Goal: Task Accomplishment & Management: Manage account settings

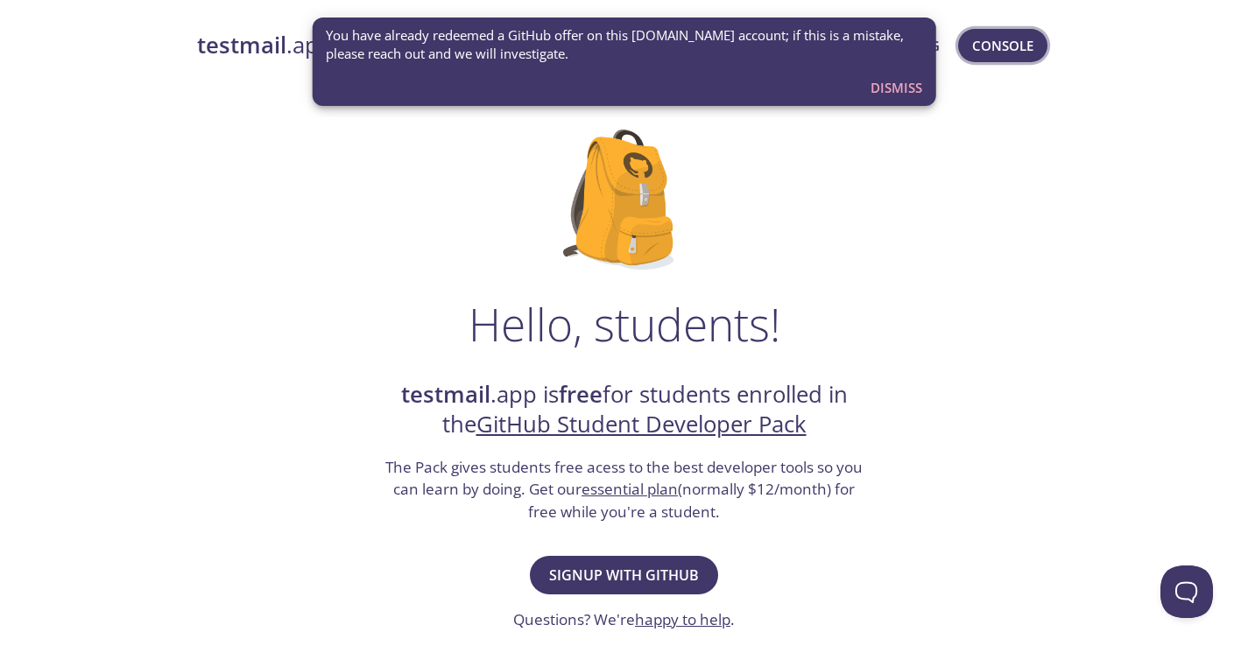
click at [1020, 50] on span "Console" at bounding box center [1002, 45] width 61 height 23
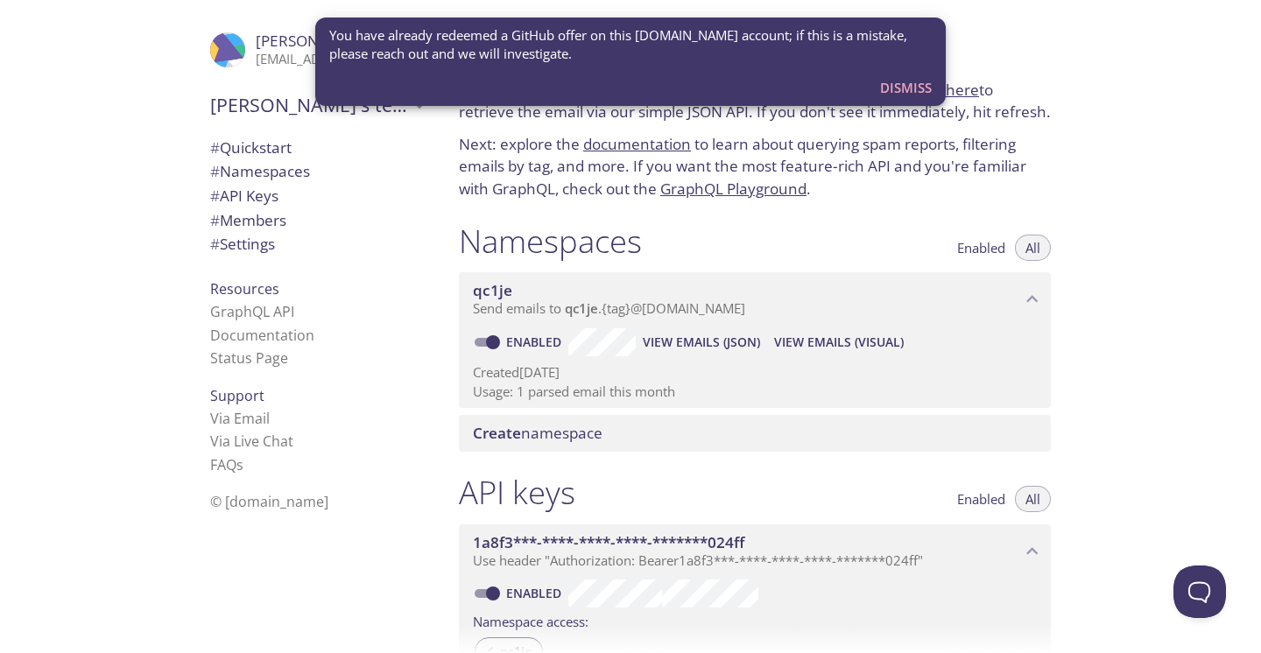
click at [887, 81] on span "Dismiss" at bounding box center [906, 87] width 52 height 23
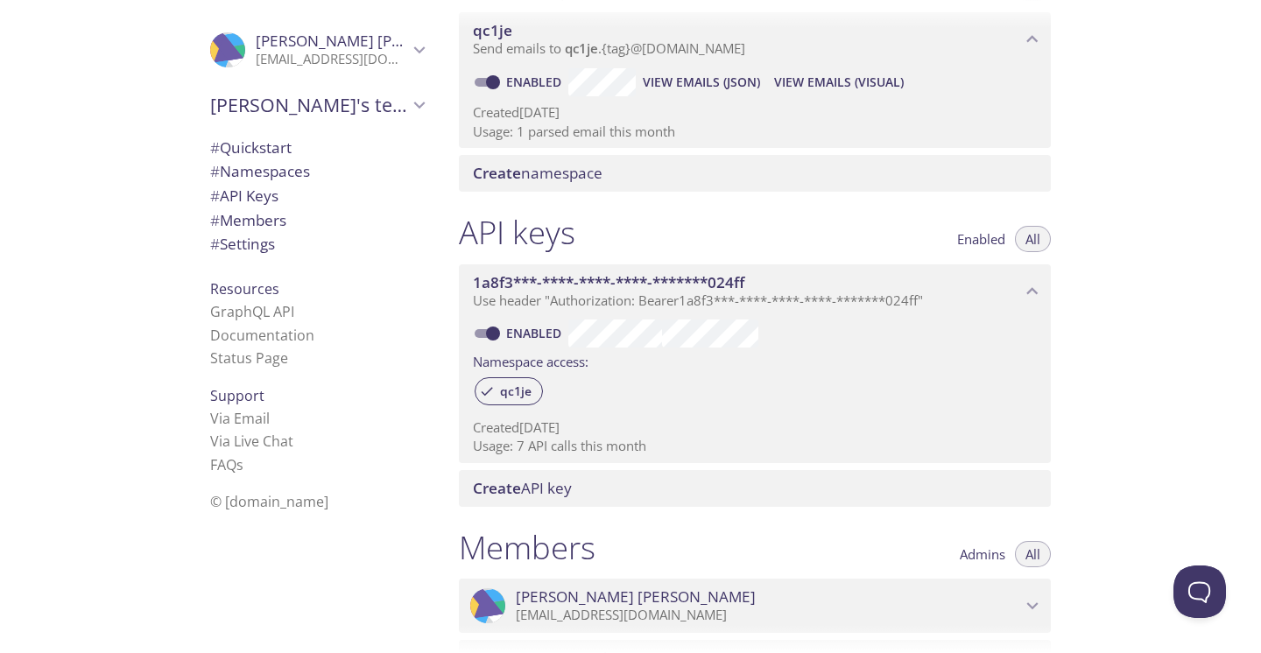
scroll to position [261, 0]
click at [701, 469] on div "Create API key" at bounding box center [755, 487] width 592 height 37
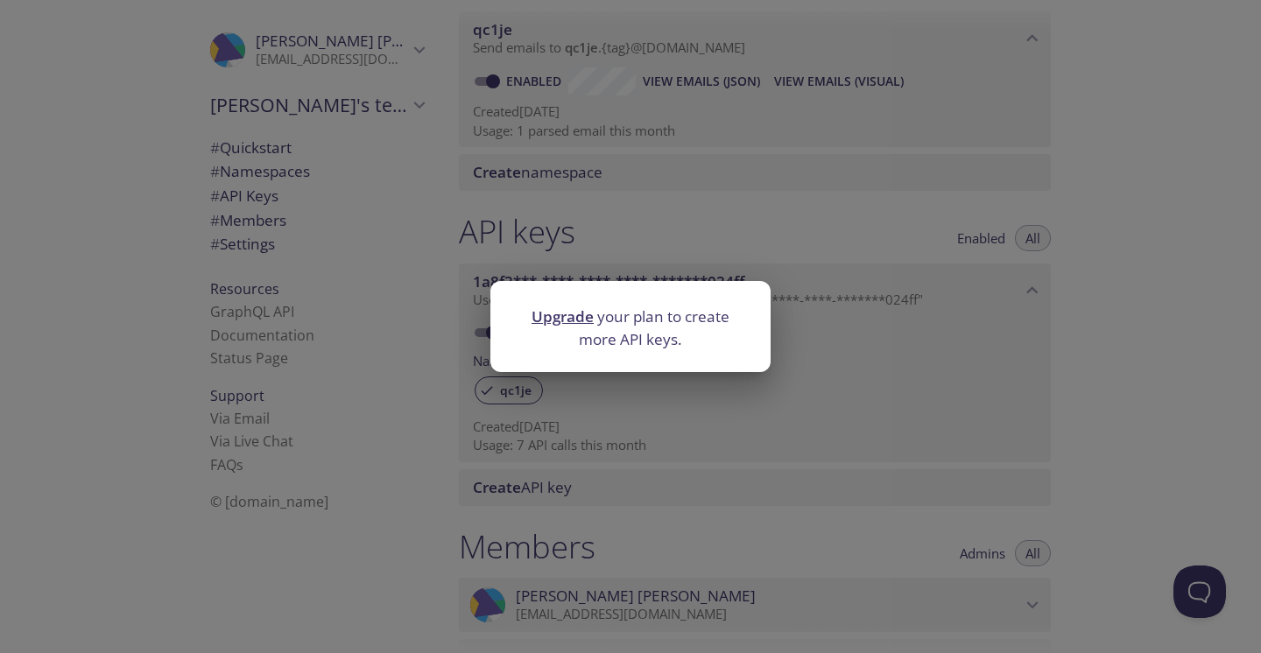
click at [781, 464] on div "Upgrade your plan to create more API keys." at bounding box center [630, 326] width 1261 height 653
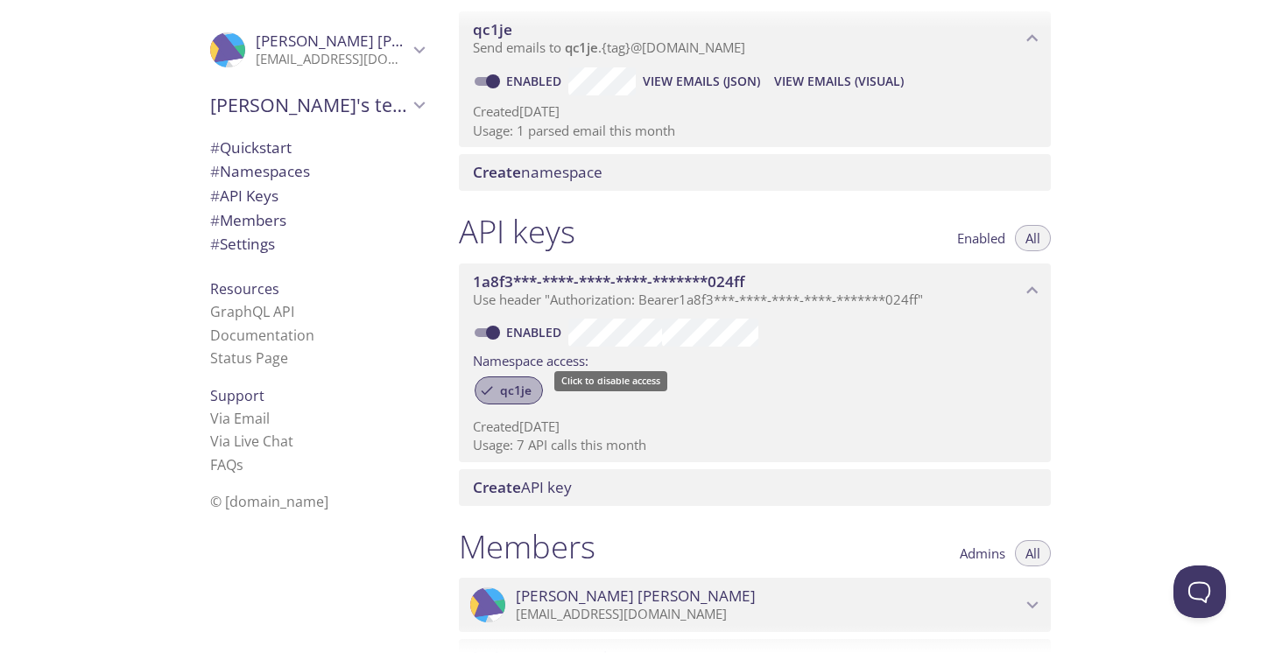
click at [519, 383] on span "qc1je" at bounding box center [516, 391] width 53 height 16
click at [507, 383] on span "qc1je" at bounding box center [516, 391] width 53 height 16
click at [792, 389] on div "qc1je" at bounding box center [755, 392] width 564 height 38
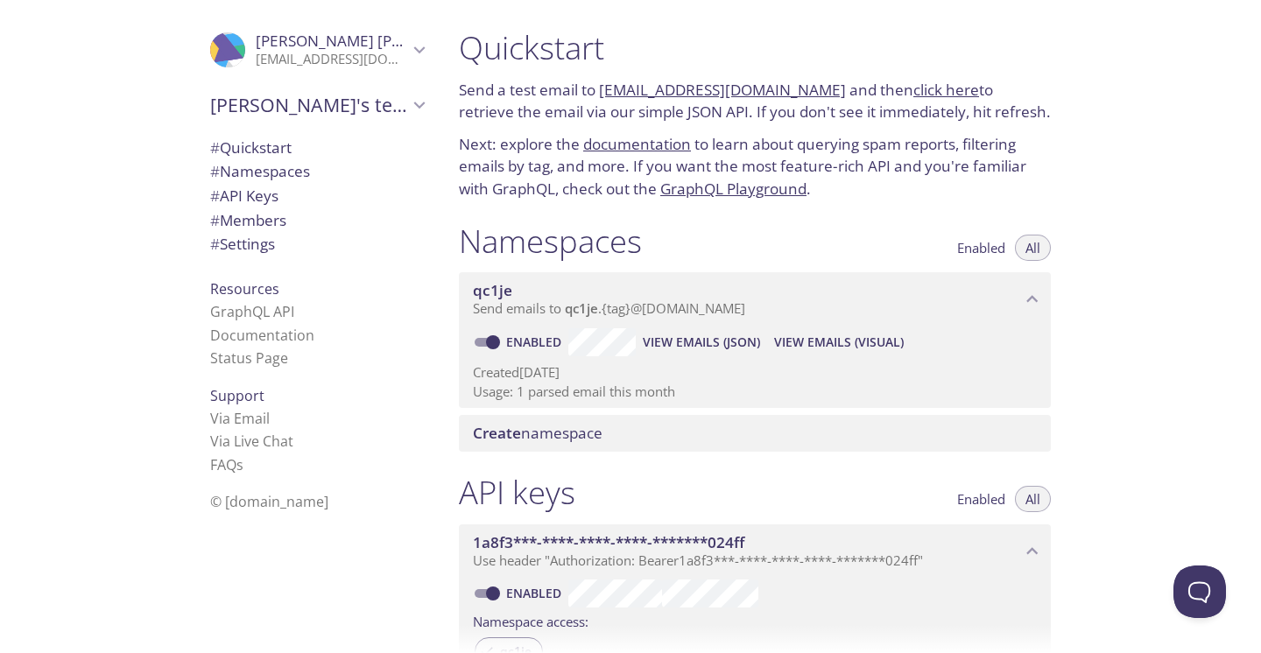
scroll to position [0, 0]
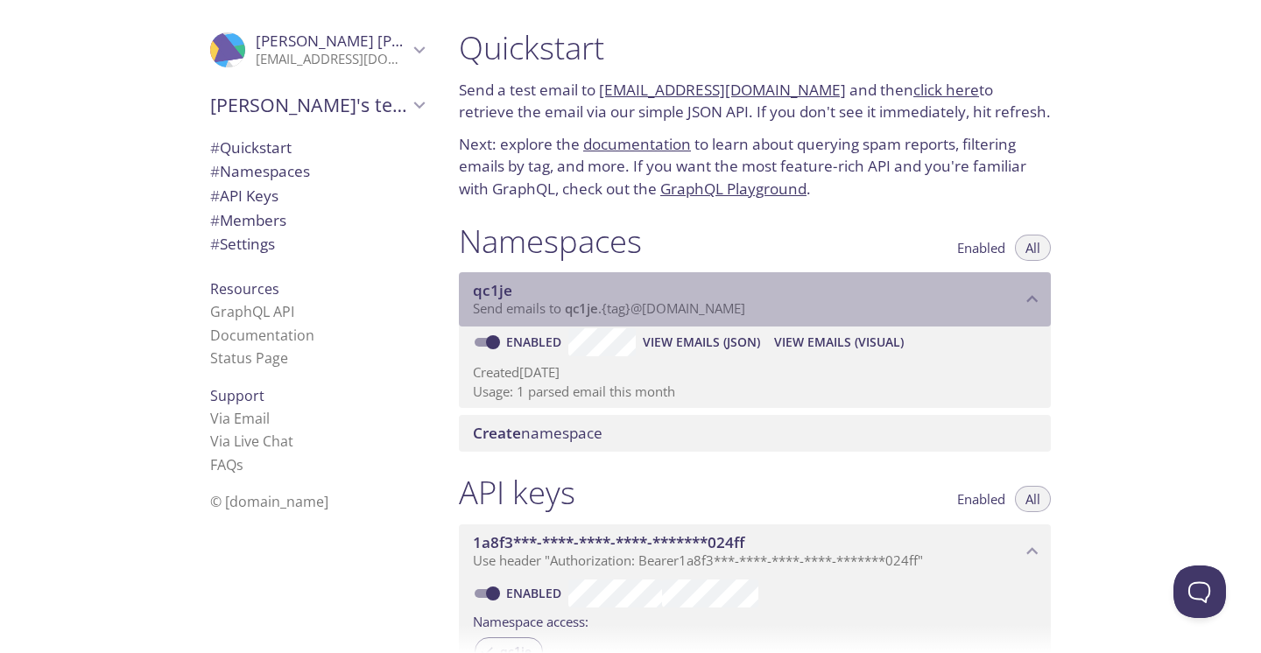
click at [499, 280] on span "qc1je" at bounding box center [492, 290] width 39 height 20
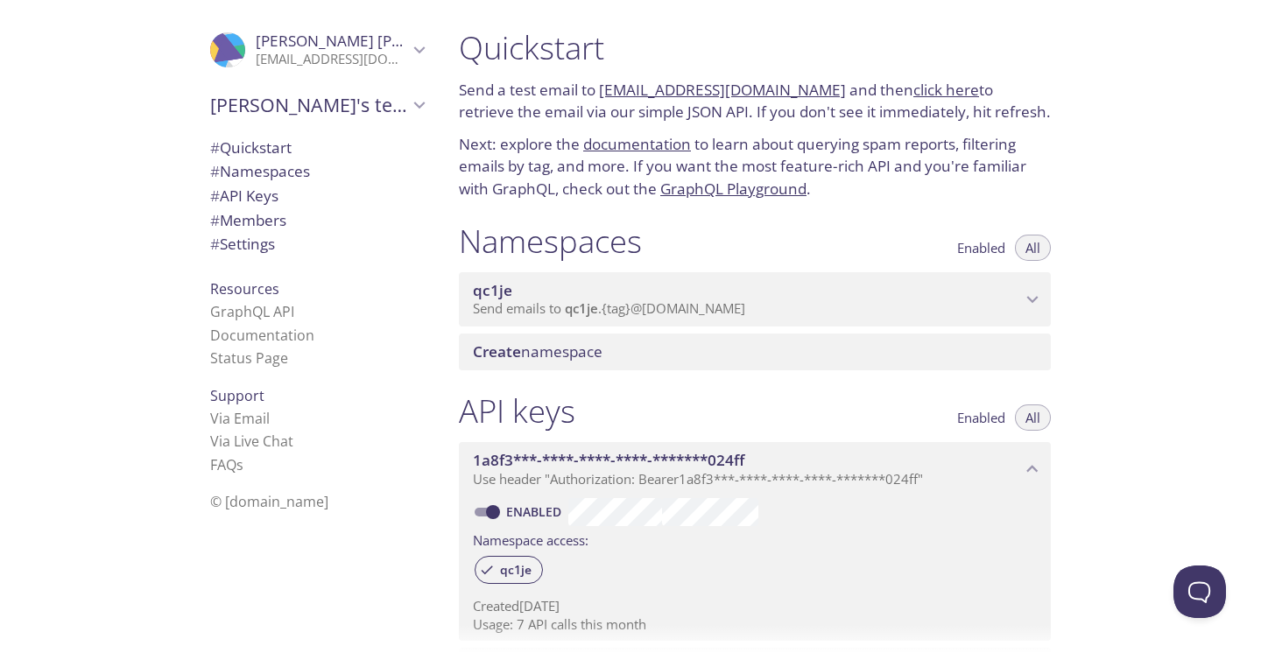
click at [499, 280] on span "qc1je" at bounding box center [492, 290] width 39 height 20
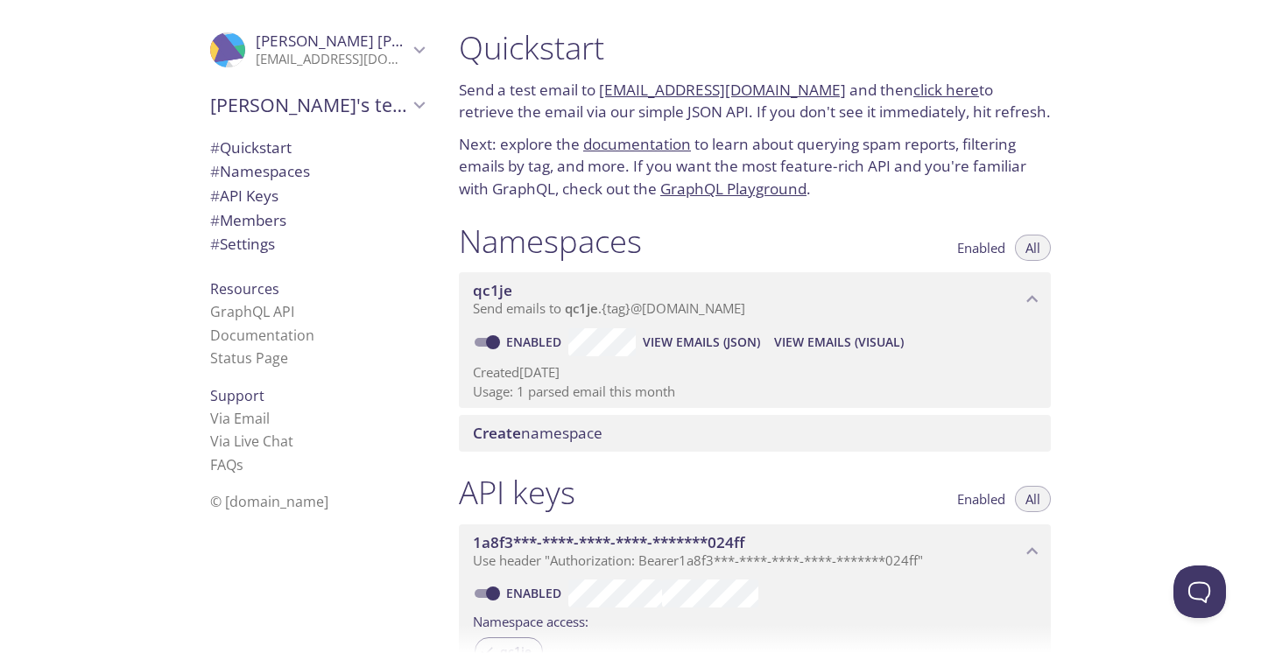
click at [499, 280] on span "qc1je" at bounding box center [492, 290] width 39 height 20
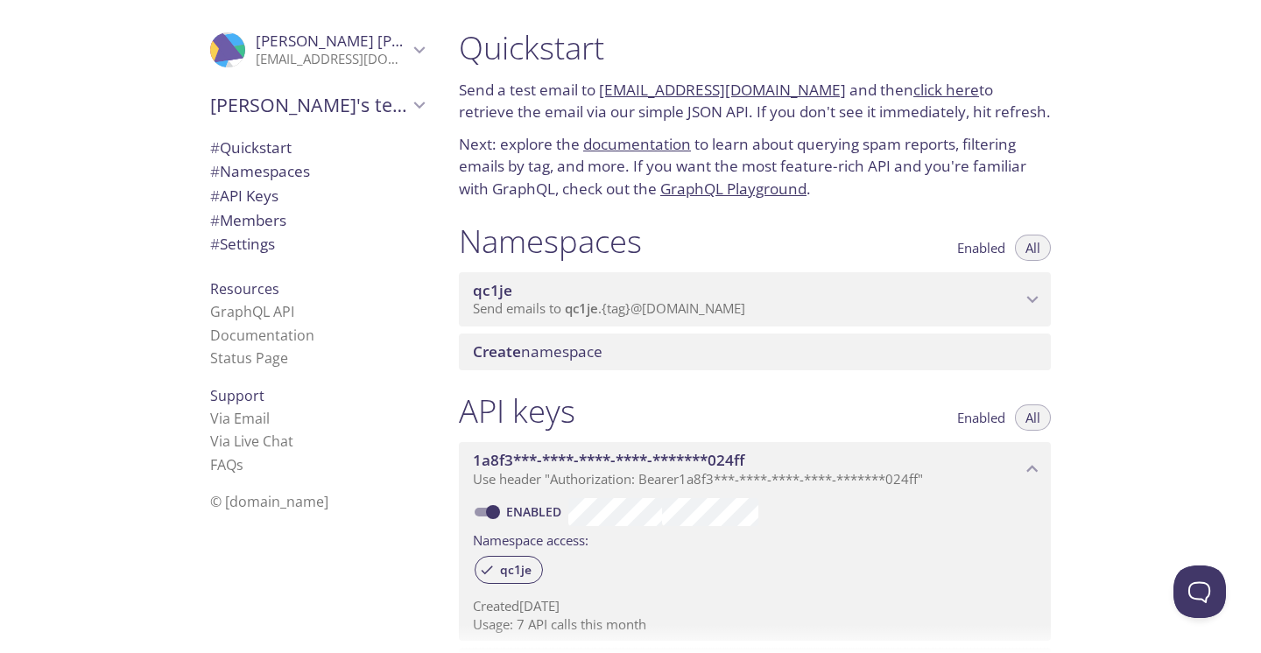
click at [499, 280] on span "qc1je" at bounding box center [492, 290] width 39 height 20
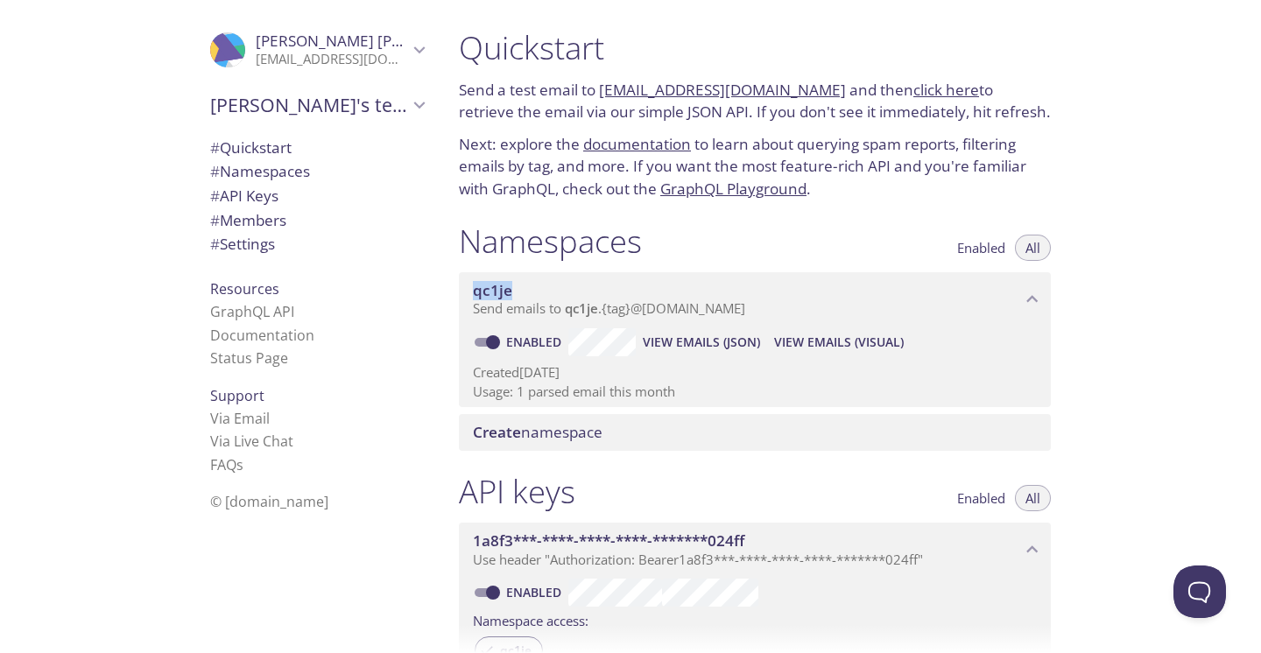
click at [499, 280] on span "qc1je" at bounding box center [492, 290] width 39 height 20
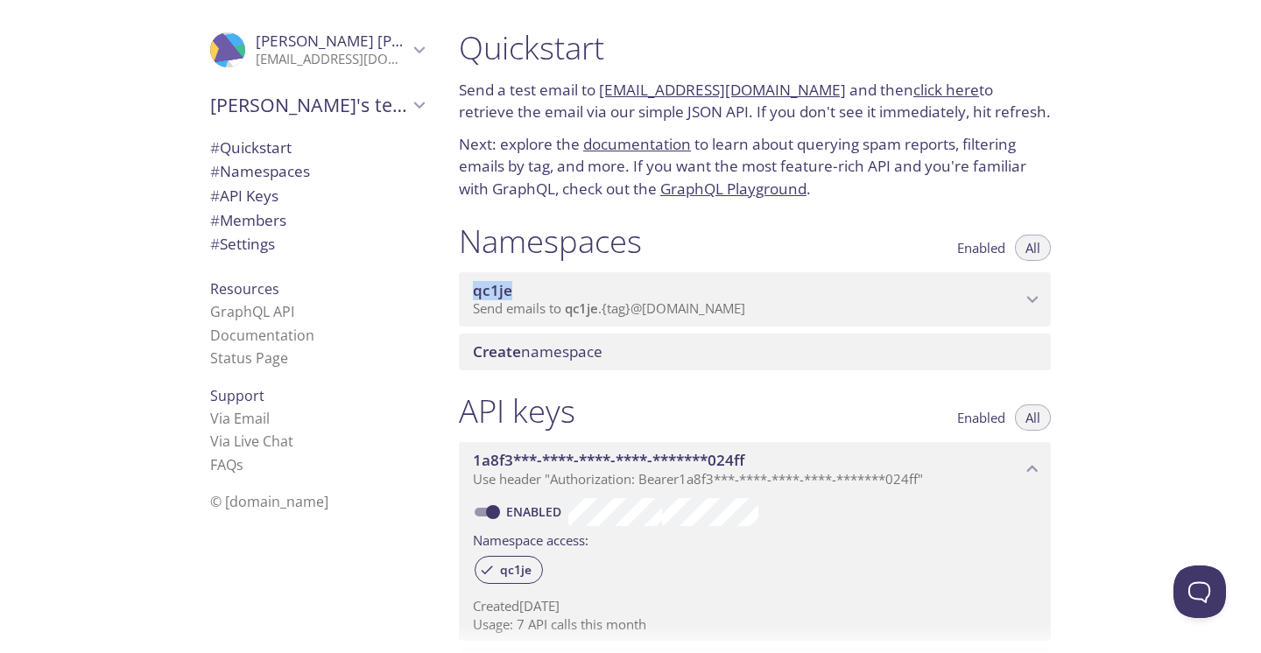
click at [499, 280] on span "qc1je" at bounding box center [492, 290] width 39 height 20
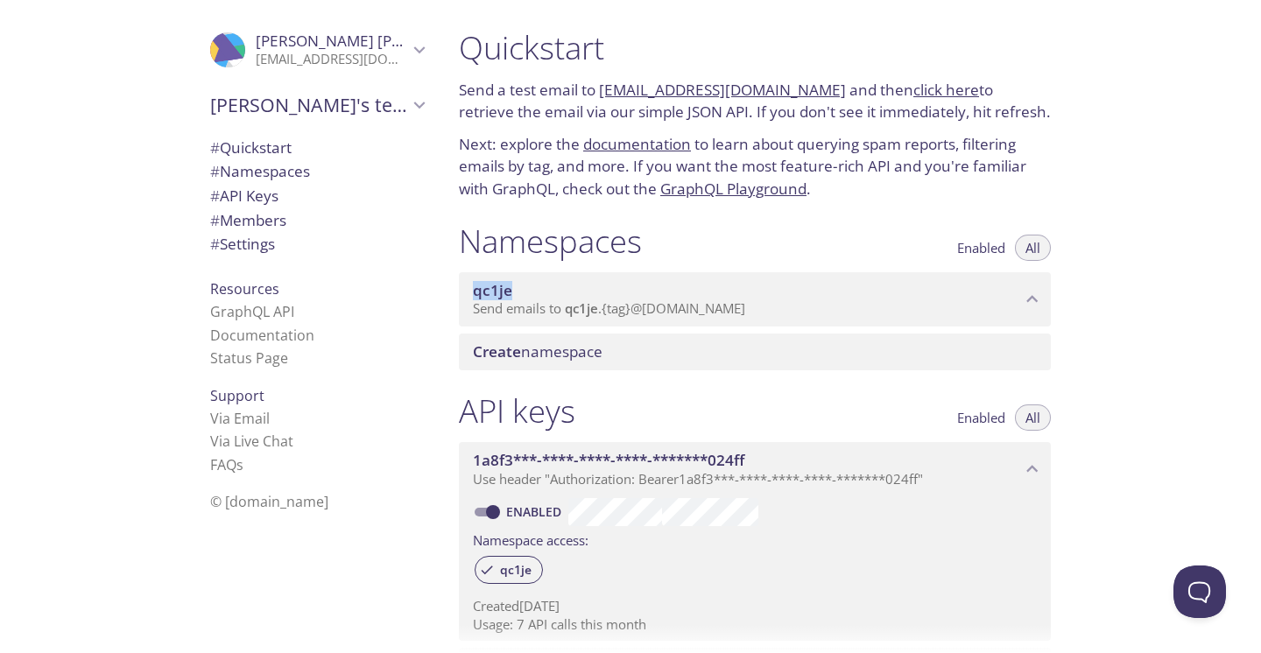
click at [499, 280] on span "qc1je" at bounding box center [492, 290] width 39 height 20
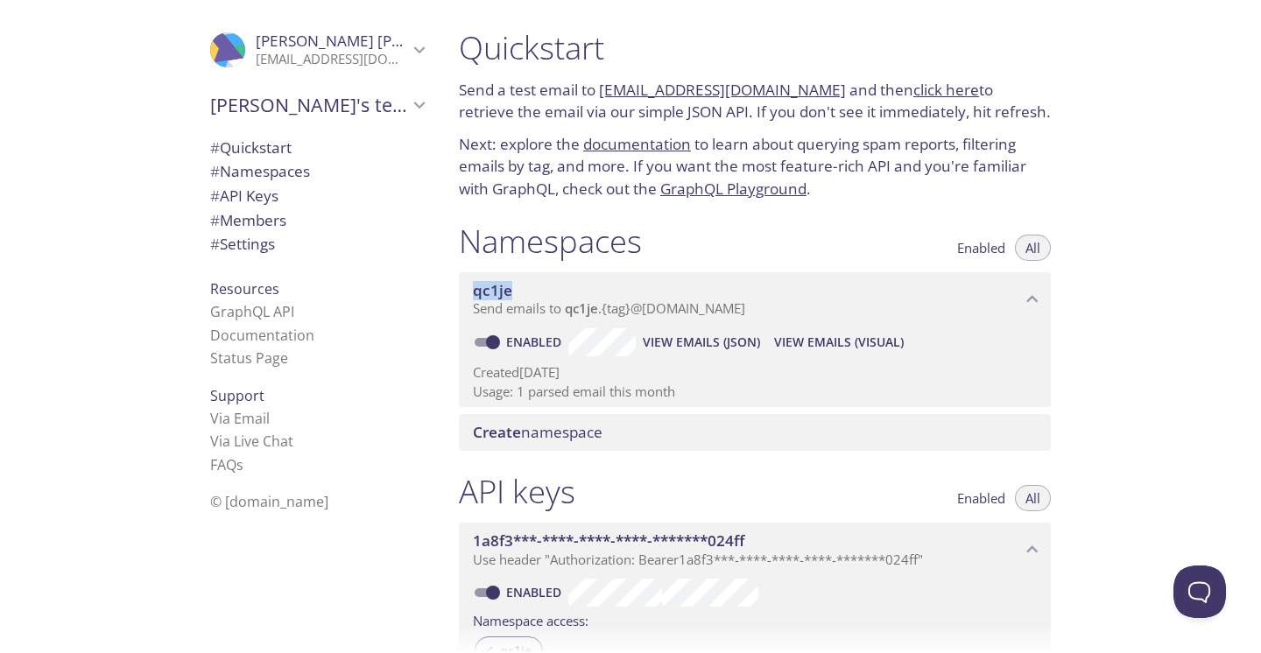
click at [499, 280] on span "qc1je" at bounding box center [492, 290] width 39 height 20
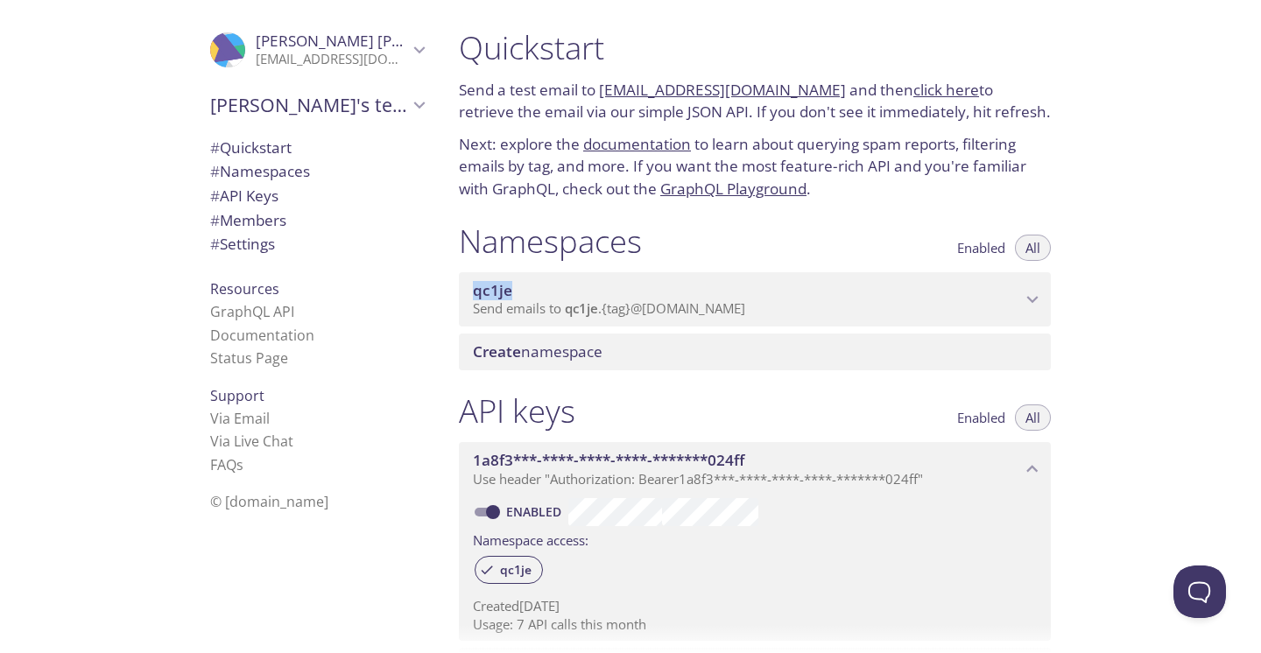
click at [499, 280] on span "qc1je" at bounding box center [492, 290] width 39 height 20
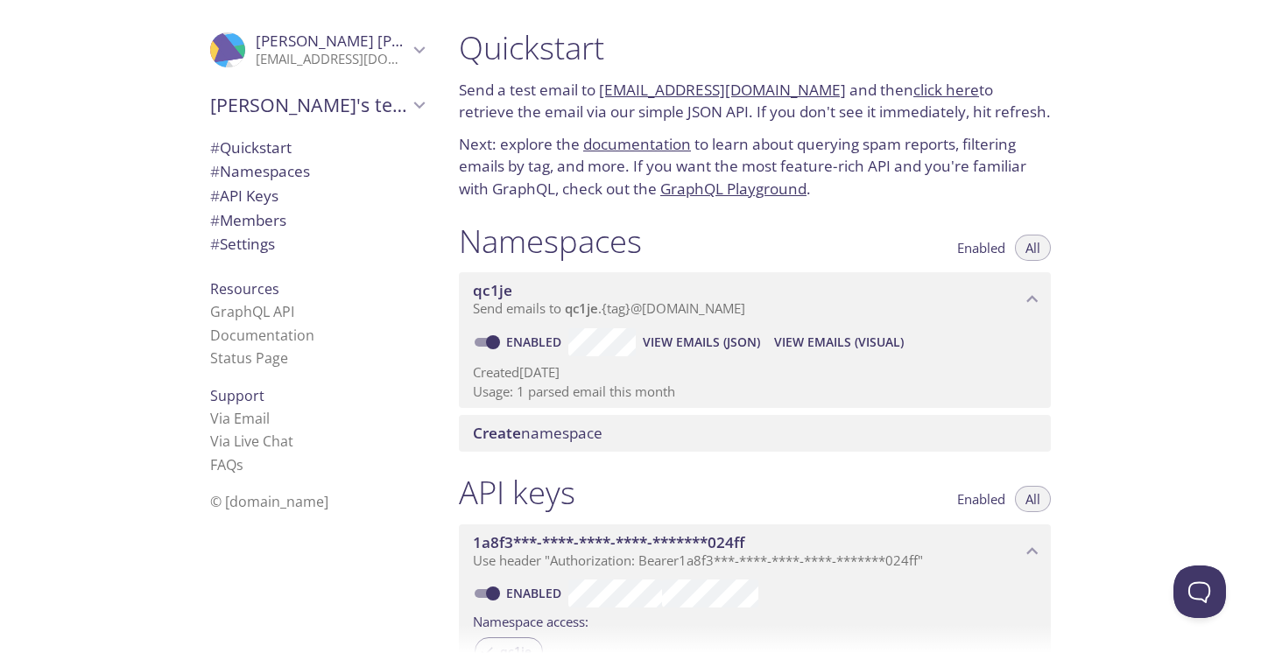
click at [338, 592] on div ".cls-1 { fill: #6d5ca8; } .cls-2 { fill: #3fc191; } .cls-3 { fill: #3b4752; } .…" at bounding box center [313, 326] width 263 height 653
click at [1161, 183] on div "Quickstart Send a test email to qc1je.test@inbox.testmail.app and then click he…" at bounding box center [853, 326] width 816 height 653
click at [928, 88] on link "click here" at bounding box center [947, 90] width 66 height 20
click at [931, 86] on link "click here" at bounding box center [947, 90] width 66 height 20
click at [321, 107] on span "Pavan's team" at bounding box center [309, 105] width 198 height 25
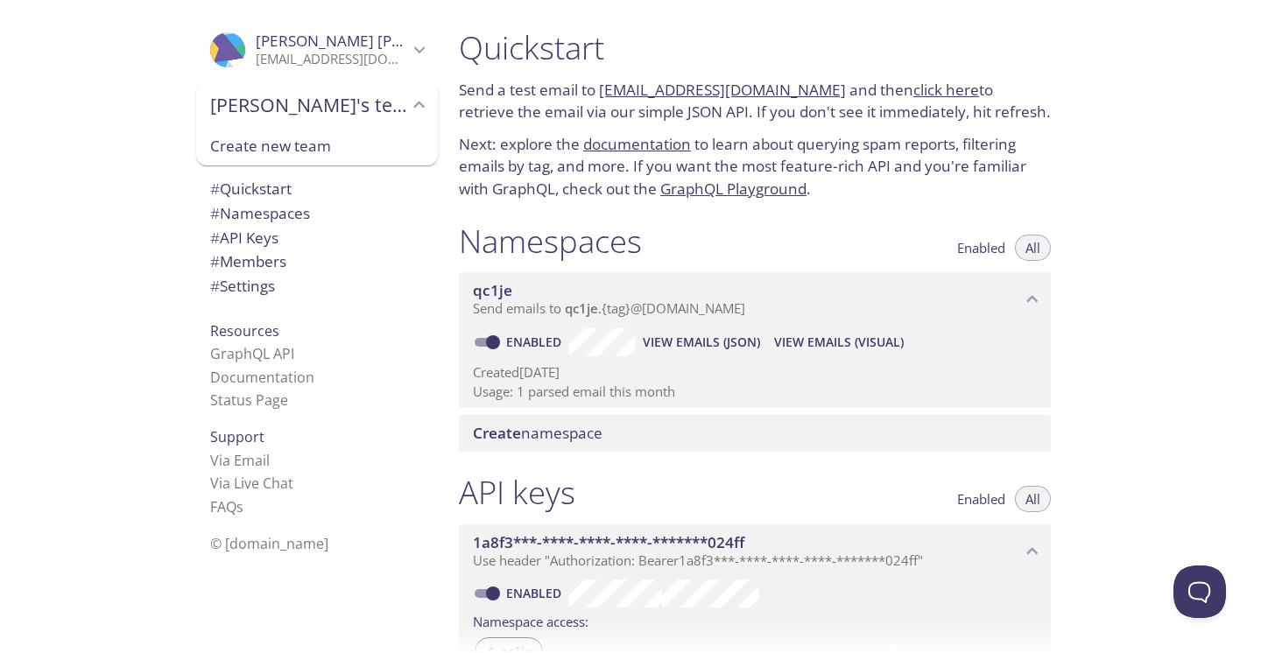
click at [300, 145] on span "Create new team" at bounding box center [317, 146] width 214 height 23
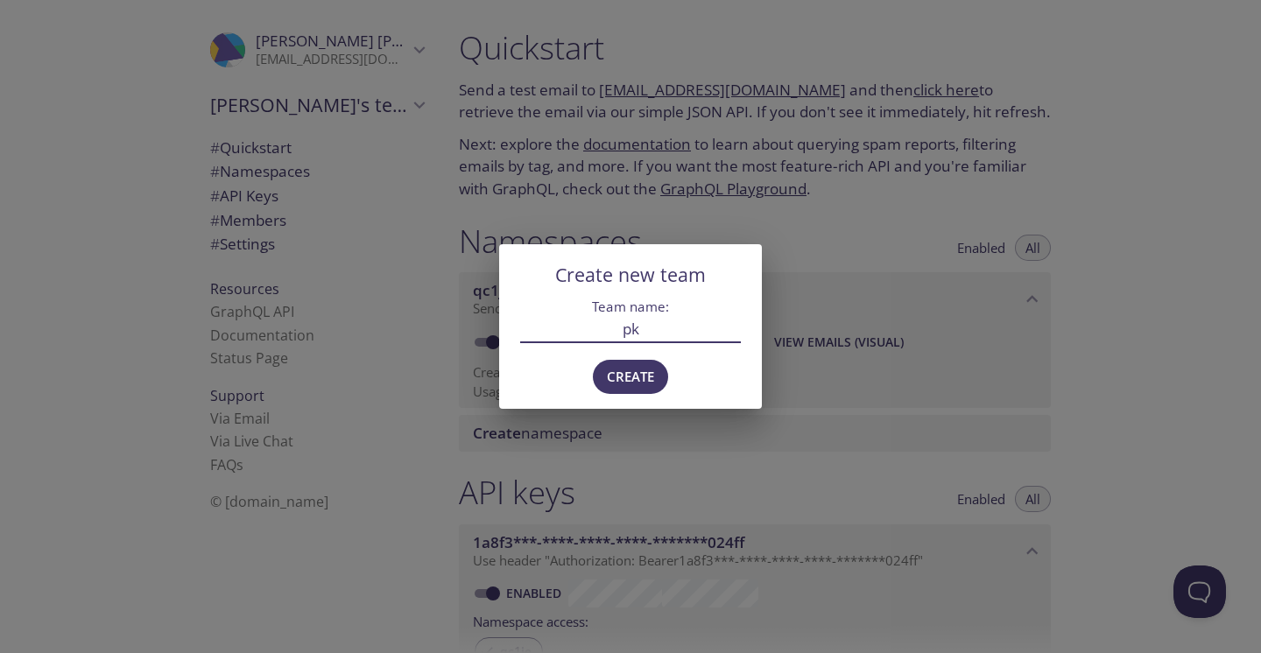
type input "pk"
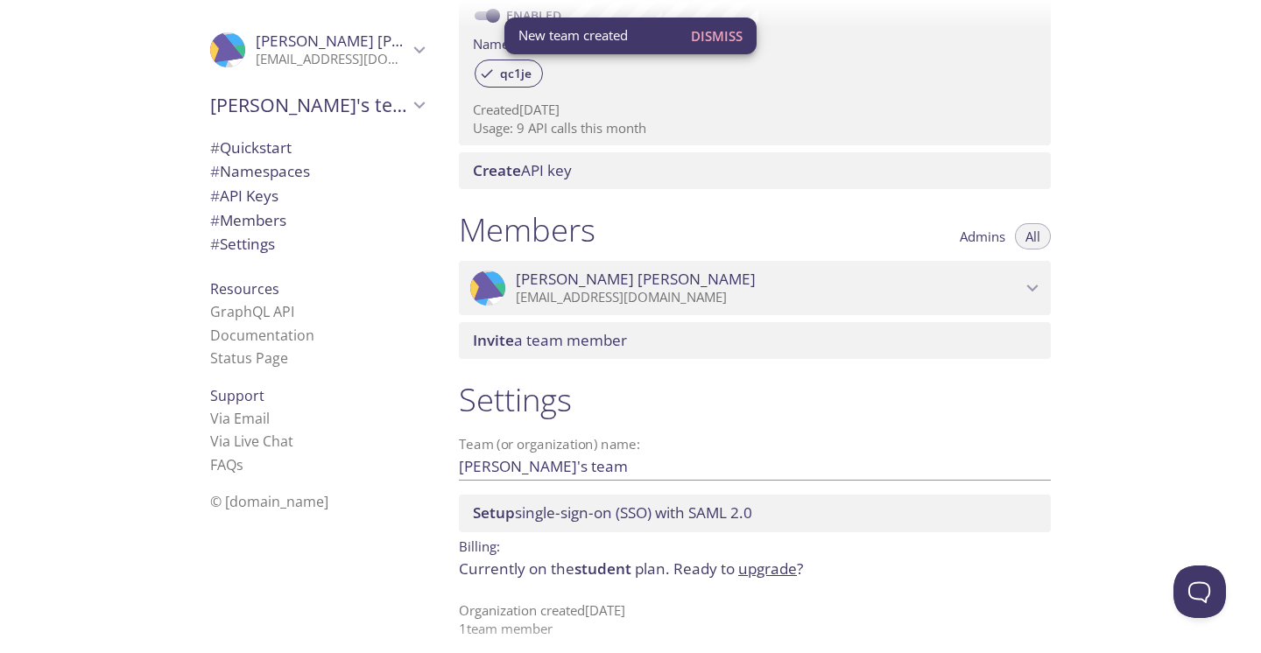
scroll to position [577, 0]
click at [998, 278] on span "Pavan Gurram" at bounding box center [768, 280] width 505 height 19
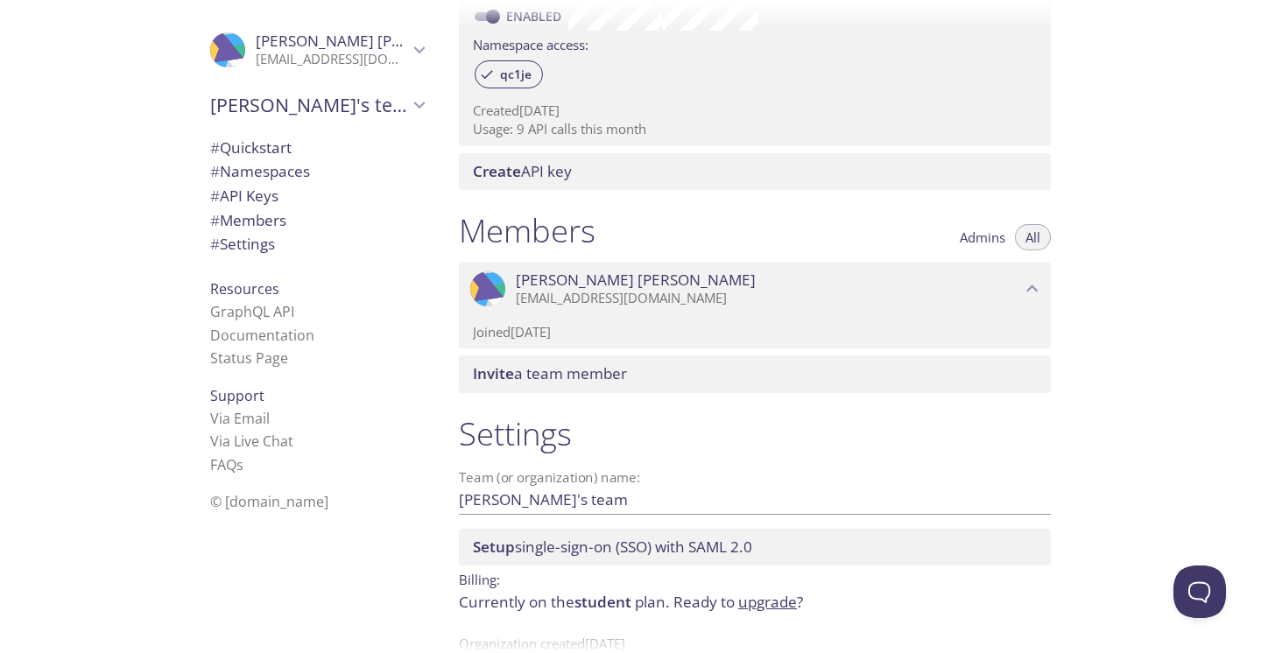
click at [955, 290] on p "gurrampavankumar1@gmail.com" at bounding box center [768, 299] width 505 height 18
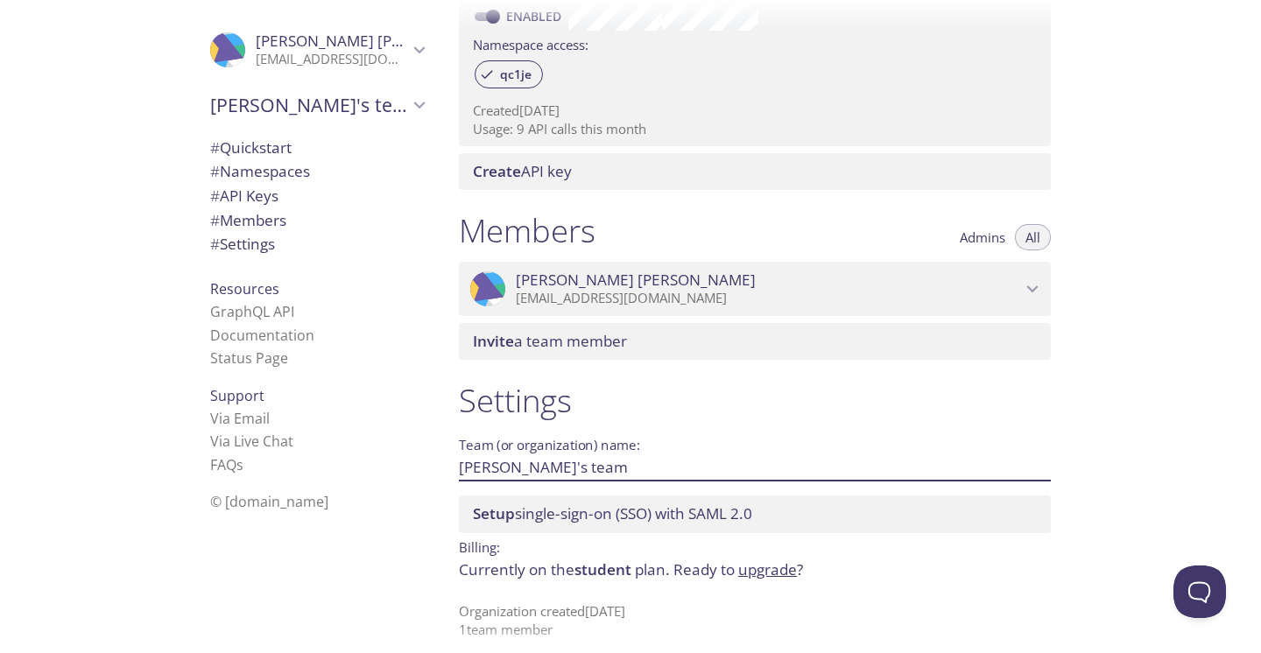
click at [567, 455] on input "Pavan's team" at bounding box center [727, 467] width 536 height 29
click at [335, 570] on div ".cls-1 { fill: #6d5ca8; } .cls-2 { fill: #3fc191; } .cls-3 { fill: #3b4752; } .…" at bounding box center [313, 326] width 263 height 653
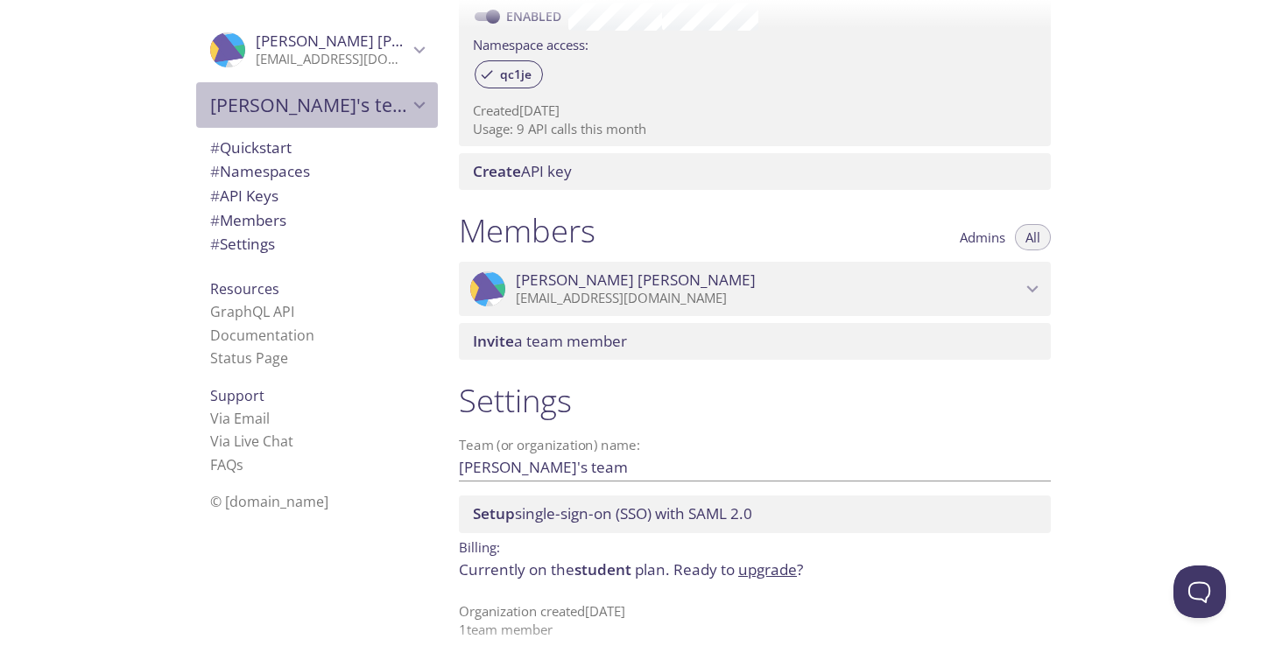
click at [415, 96] on icon "Pavan's team" at bounding box center [419, 105] width 23 height 23
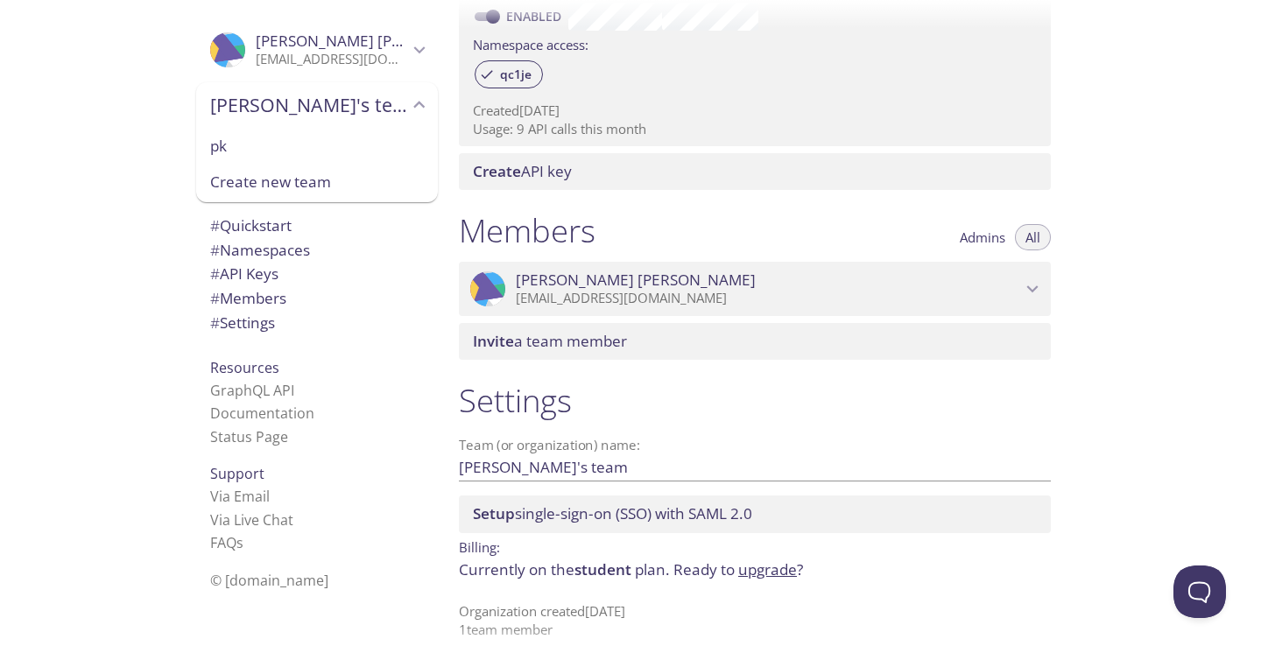
click at [324, 131] on div "pk" at bounding box center [317, 146] width 242 height 37
type input "pk"
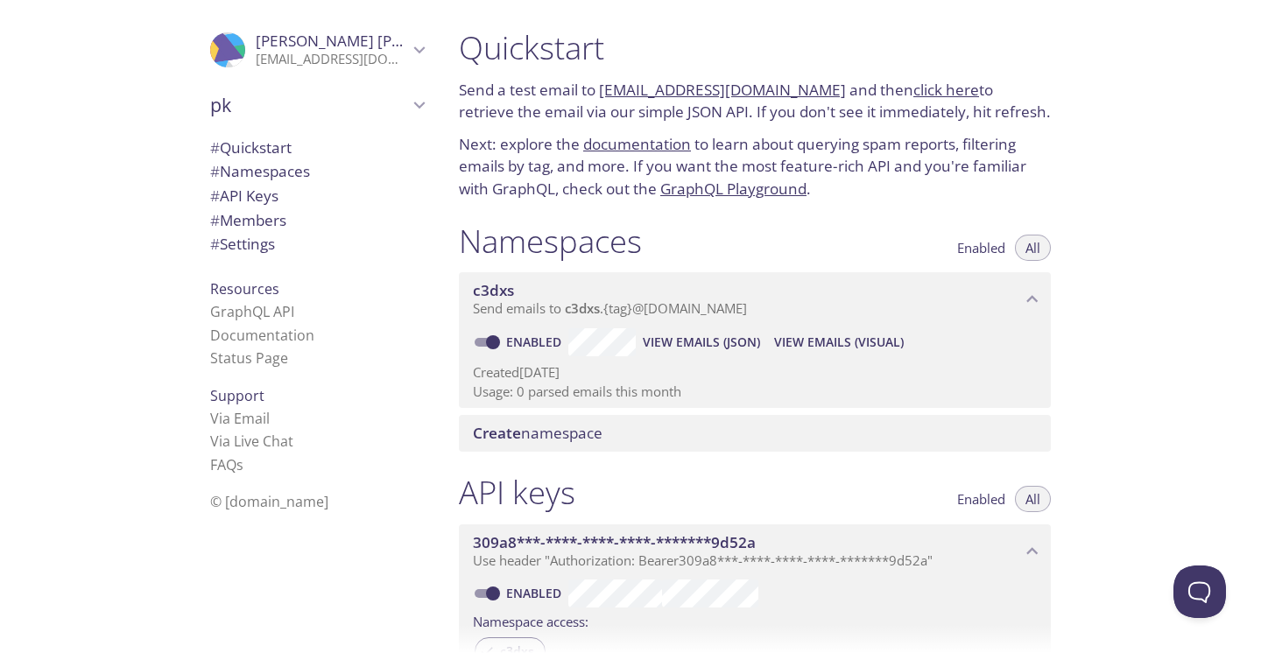
scroll to position [0, 0]
click at [331, 93] on span "pk" at bounding box center [309, 105] width 198 height 25
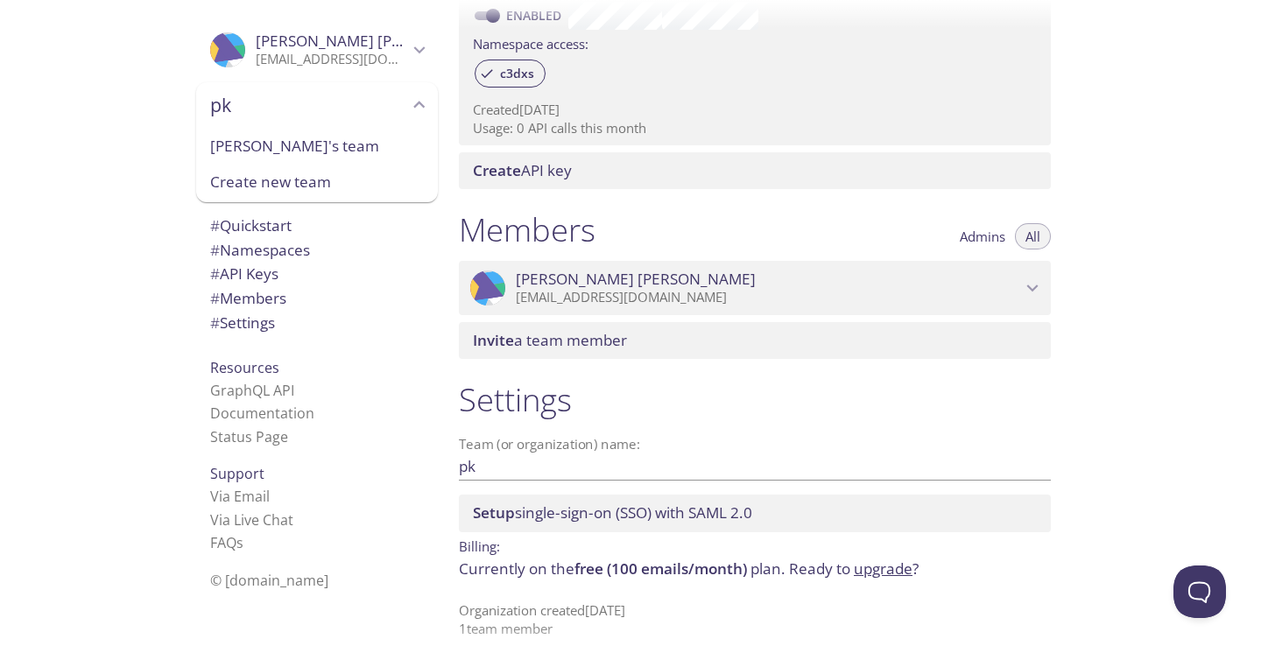
scroll to position [577, 0]
click at [1001, 276] on span "Pavan Gurram" at bounding box center [768, 280] width 505 height 19
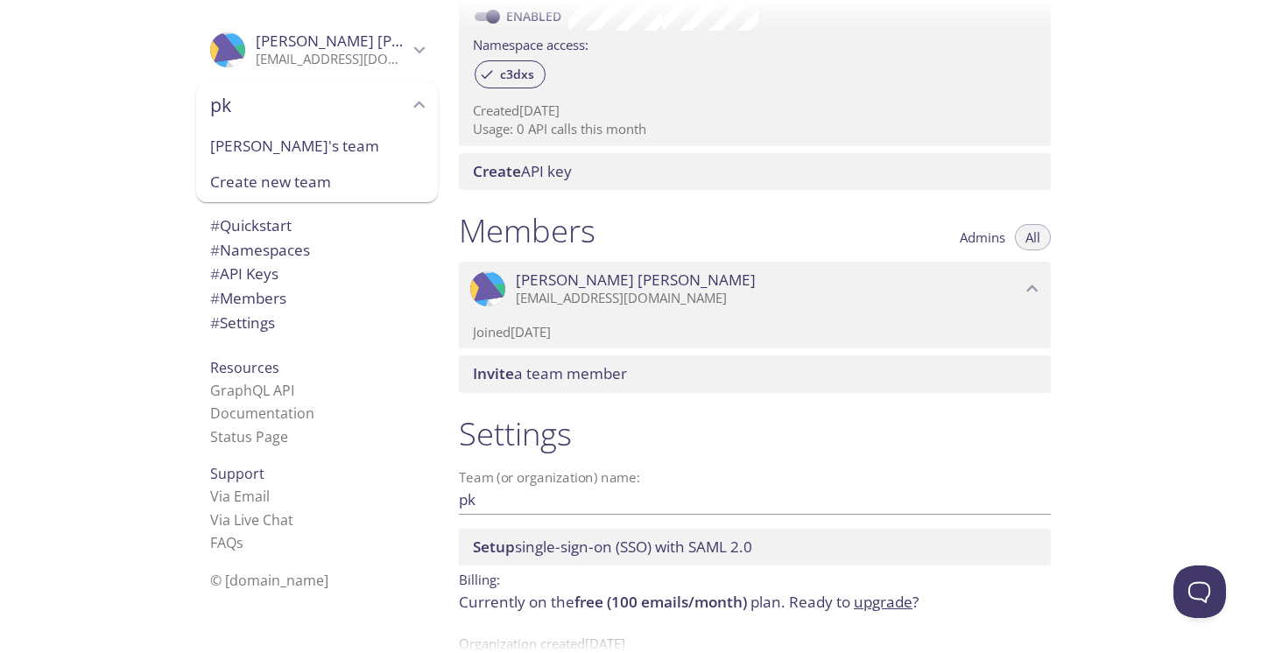
click at [1001, 276] on span "Pavan Gurram" at bounding box center [768, 280] width 505 height 19
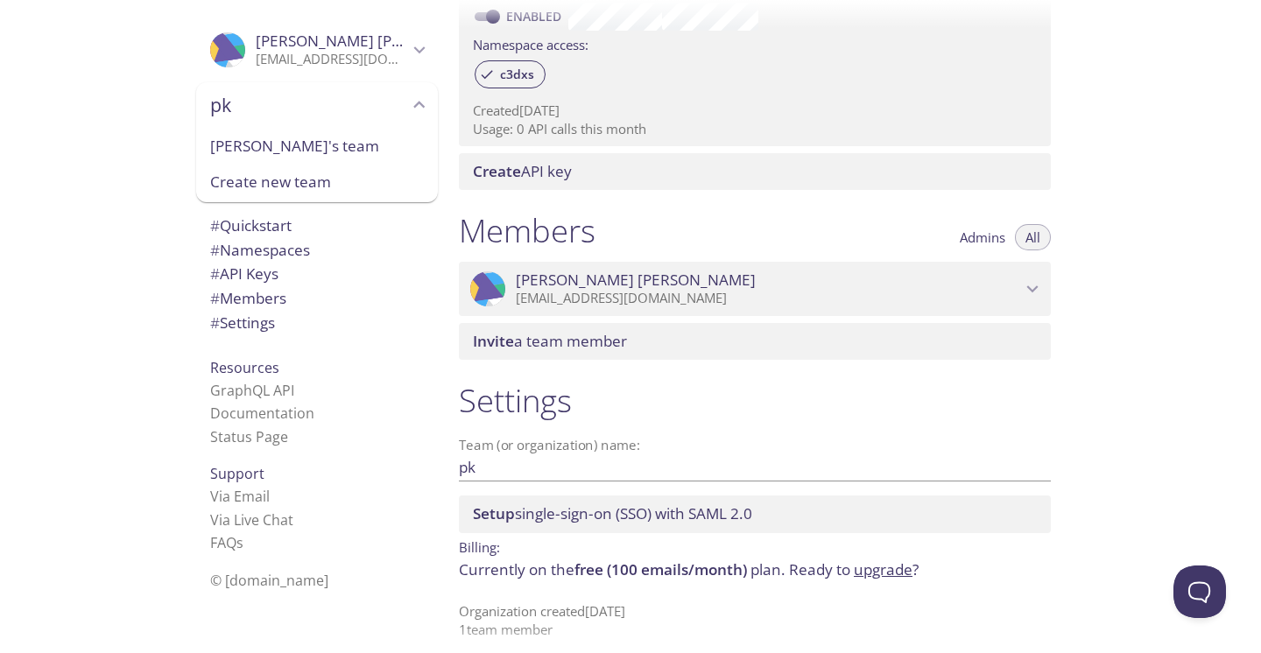
click at [242, 314] on span "# Settings" at bounding box center [242, 323] width 65 height 20
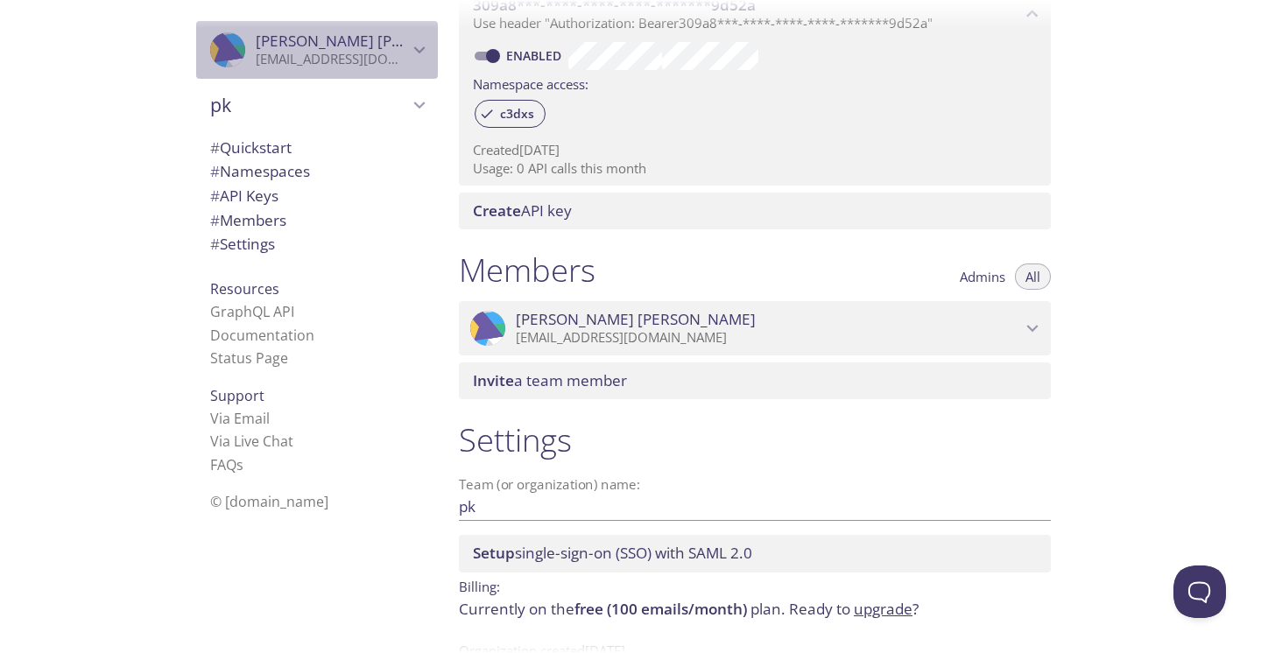
click at [387, 37] on span "Pavan Gurram" at bounding box center [332, 41] width 152 height 19
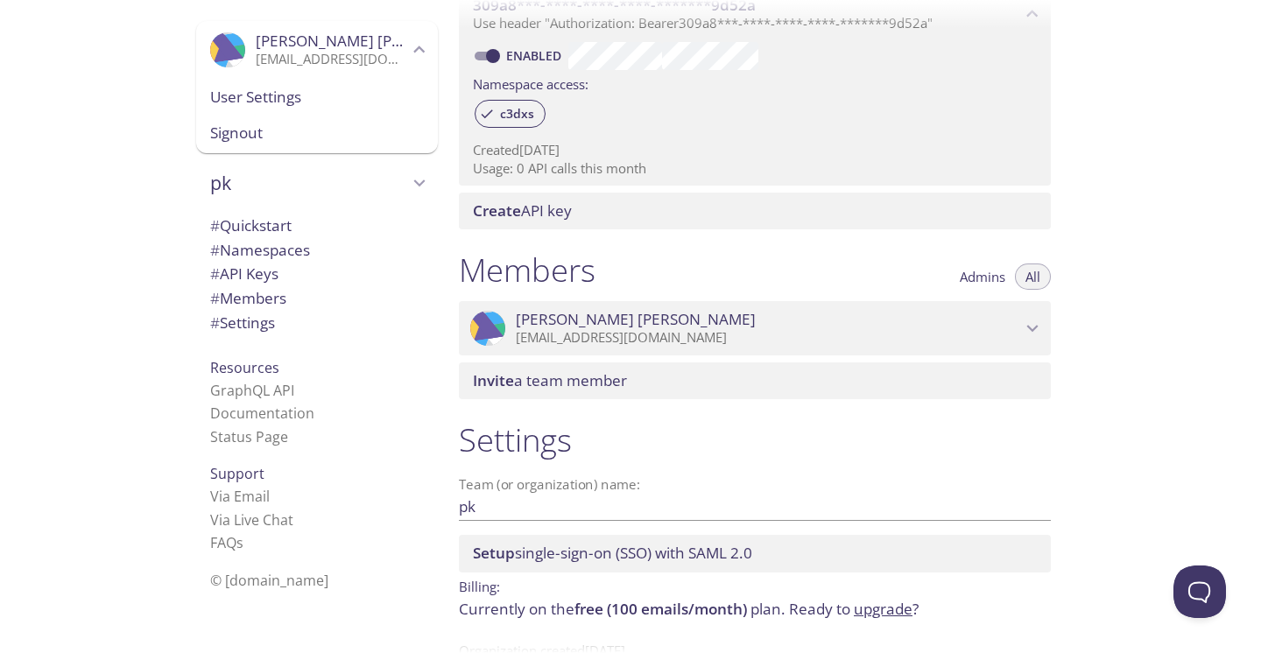
click at [264, 83] on div "User Settings" at bounding box center [317, 97] width 242 height 37
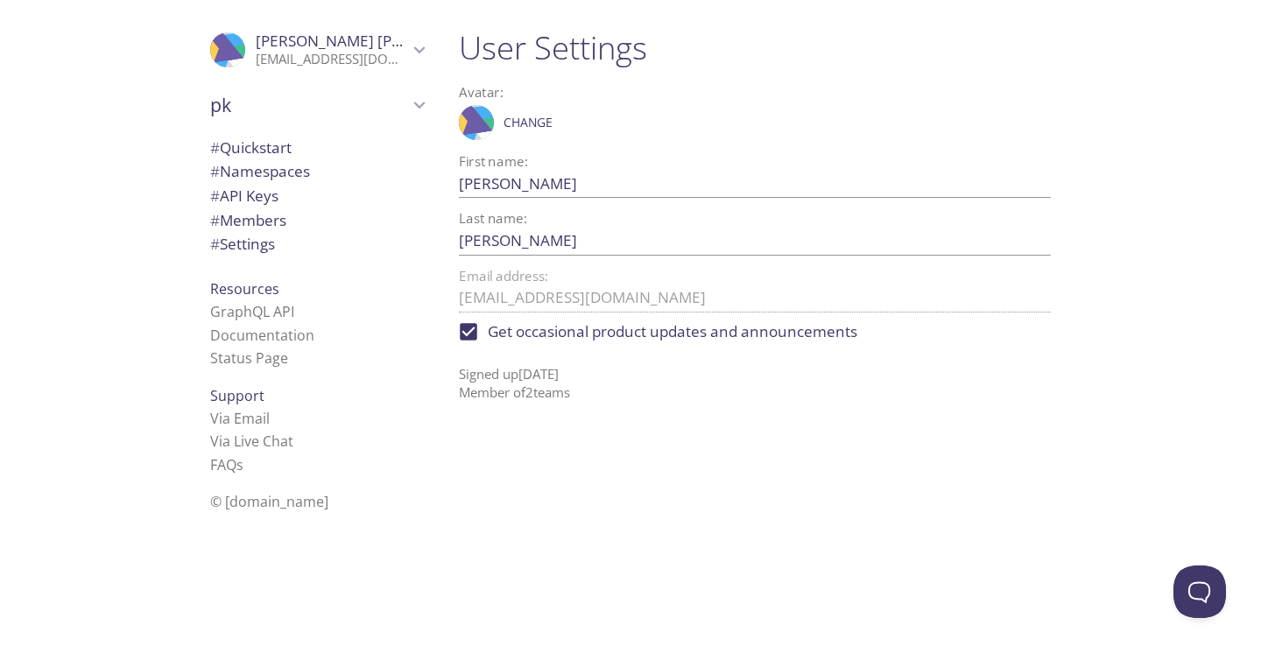
click at [304, 46] on span "Pavan Gurram" at bounding box center [376, 41] width 240 height 20
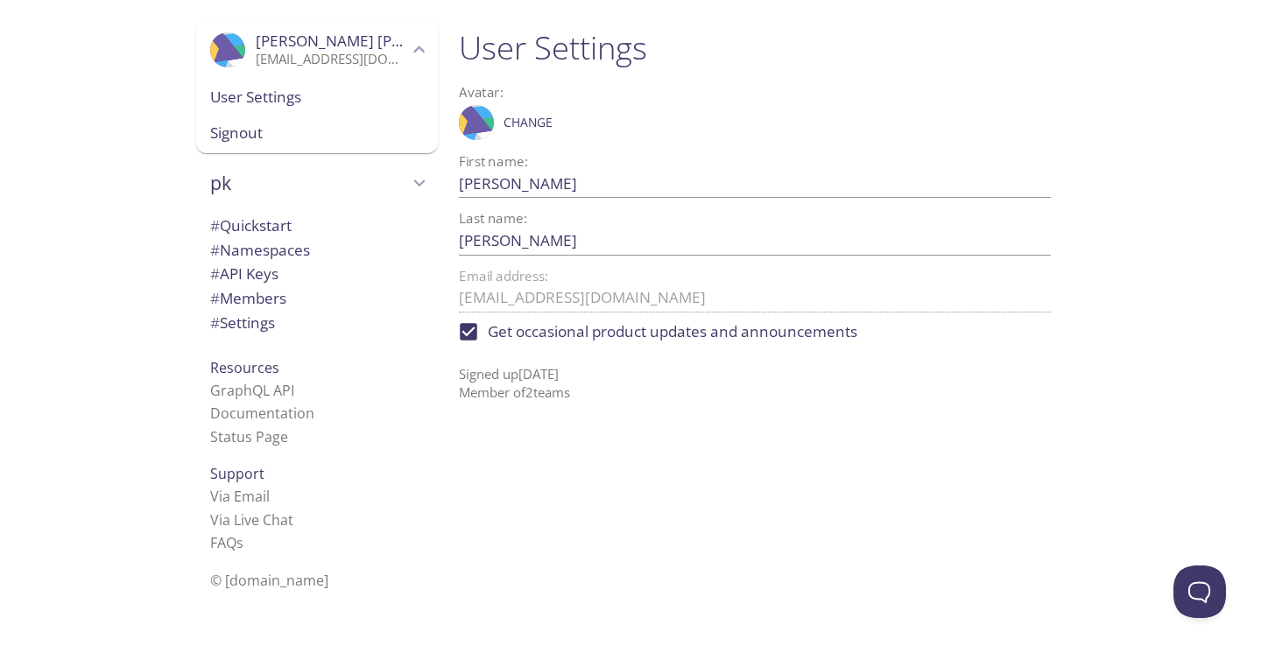
click at [357, 65] on p "gurrampavankumar1@gmail.com" at bounding box center [332, 60] width 152 height 18
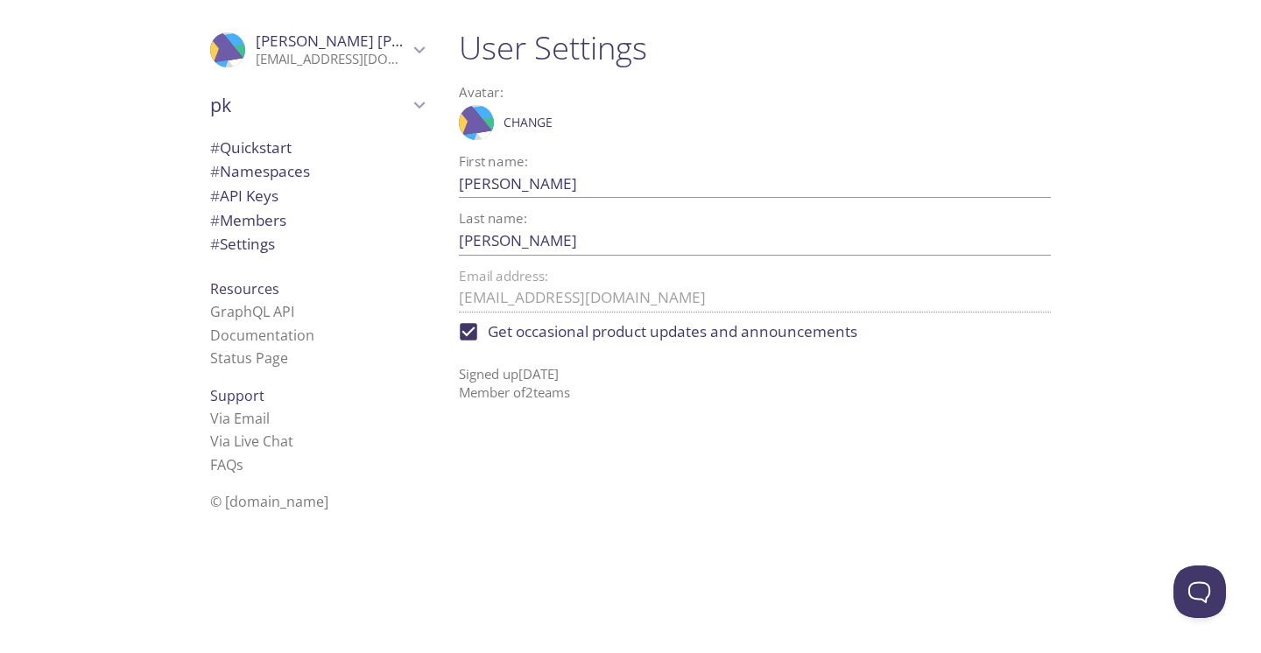
click at [366, 103] on span "pk" at bounding box center [309, 105] width 198 height 25
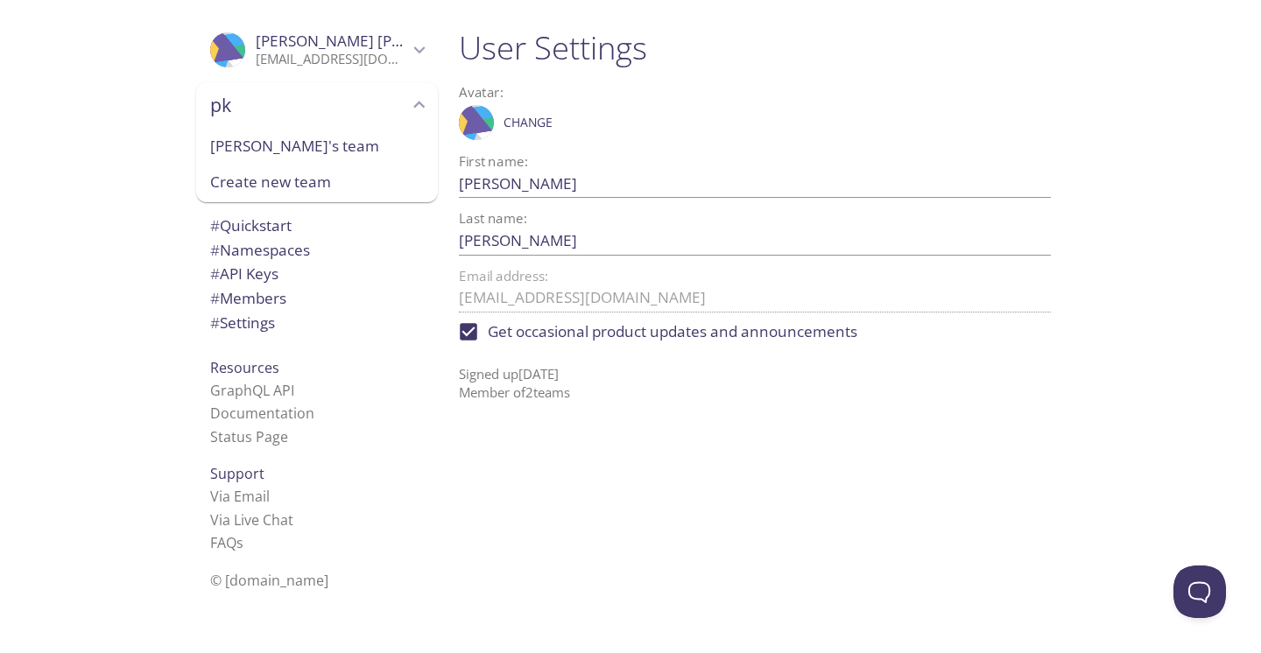
click at [366, 103] on span "pk" at bounding box center [309, 105] width 198 height 25
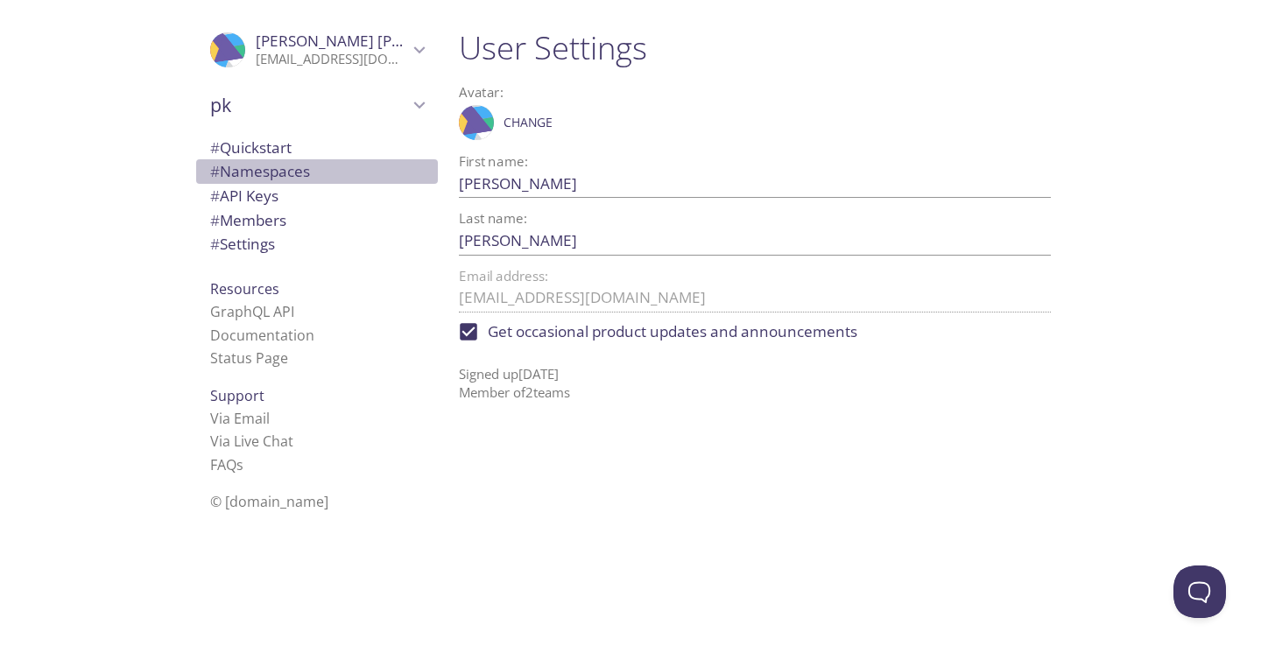
click at [261, 170] on span "# Namespaces" at bounding box center [260, 171] width 100 height 20
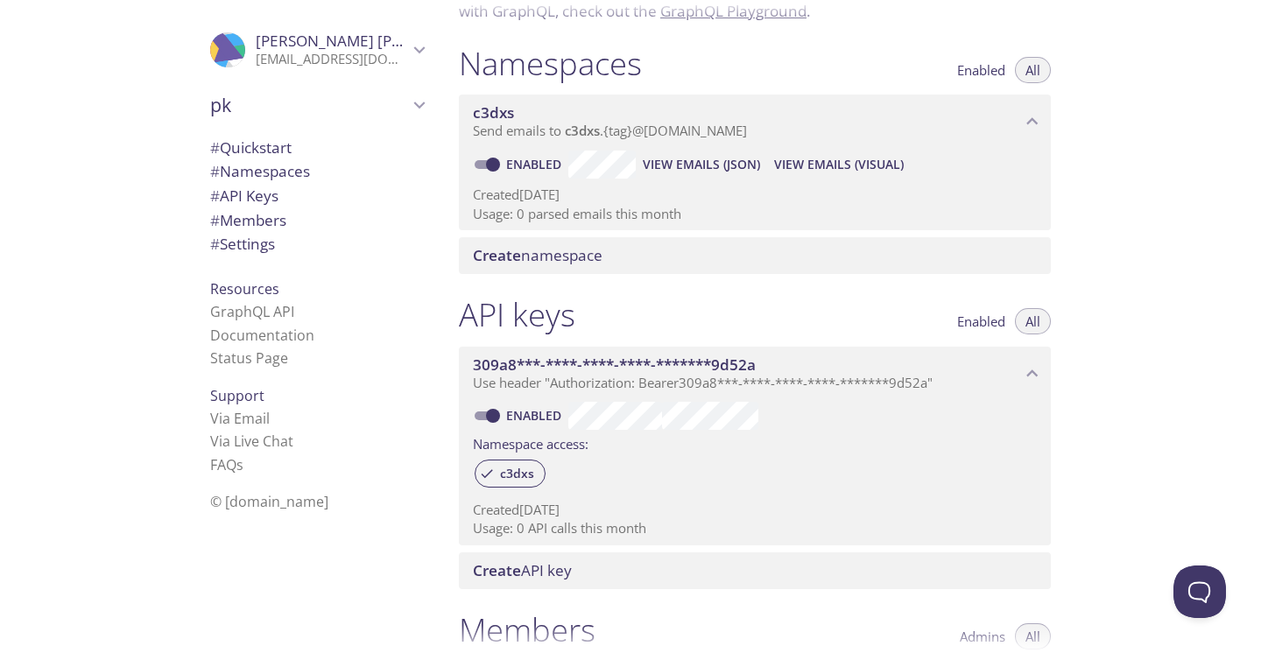
scroll to position [177, 0]
click at [265, 100] on span "pk" at bounding box center [309, 105] width 198 height 25
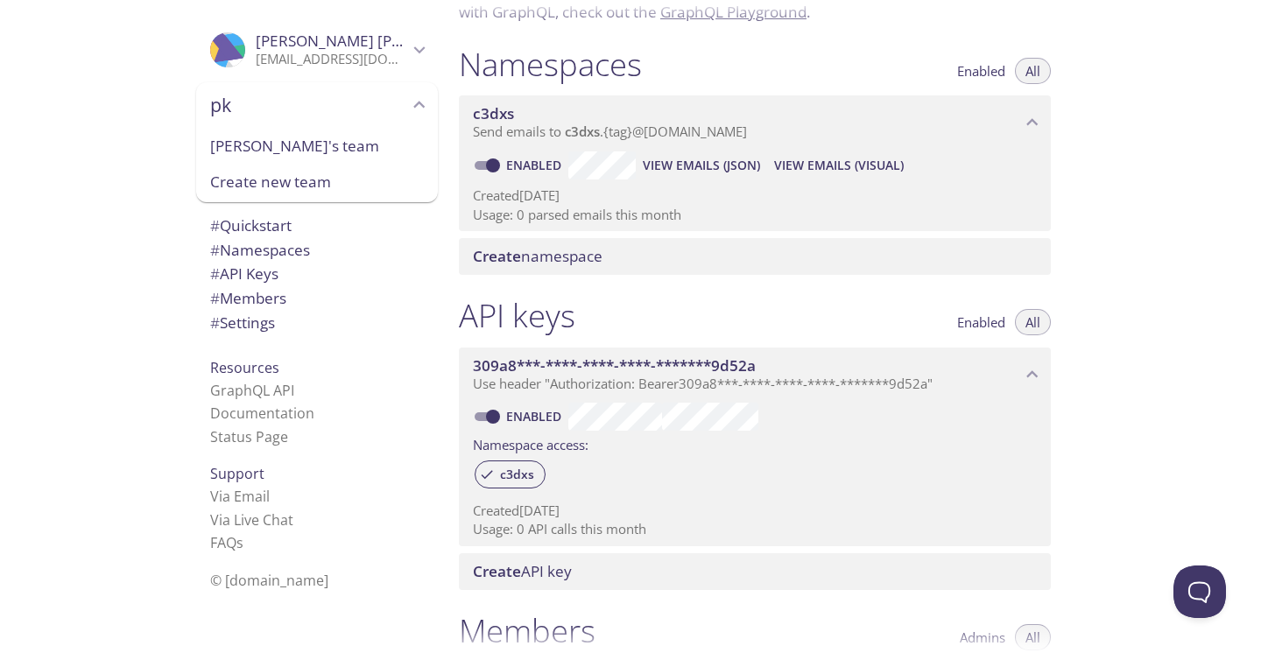
click at [257, 150] on span "Pavan's team" at bounding box center [317, 146] width 214 height 23
type input "Pavan's team"
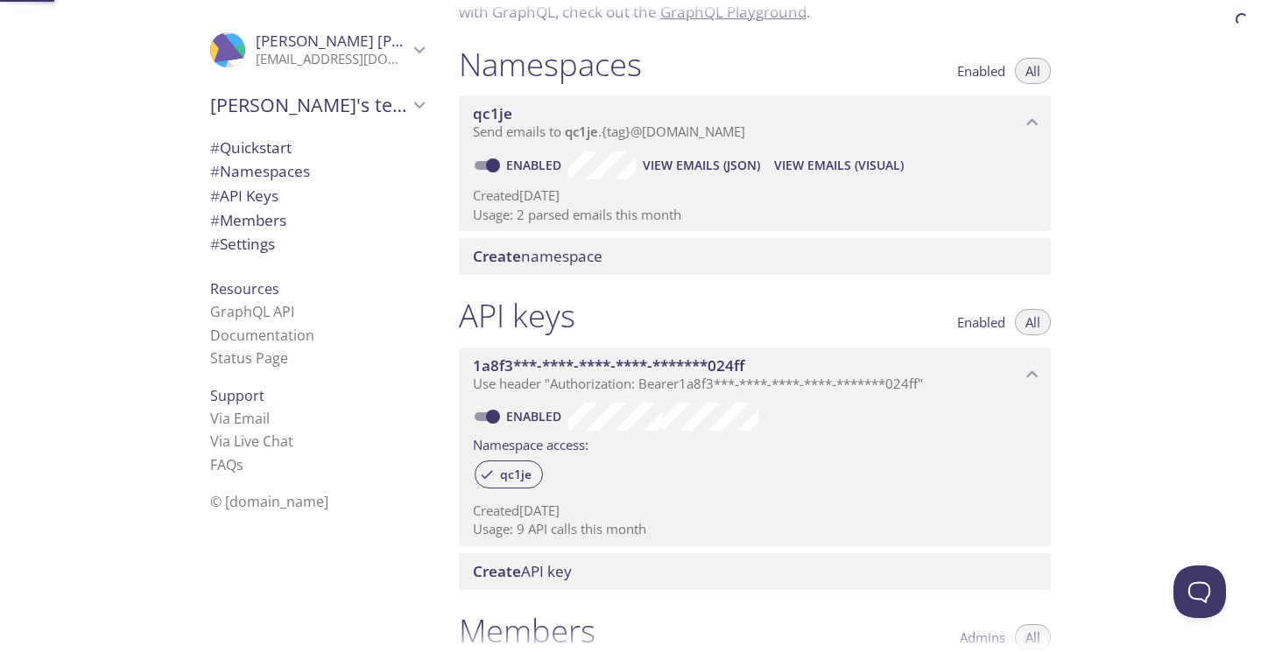
scroll to position [28, 0]
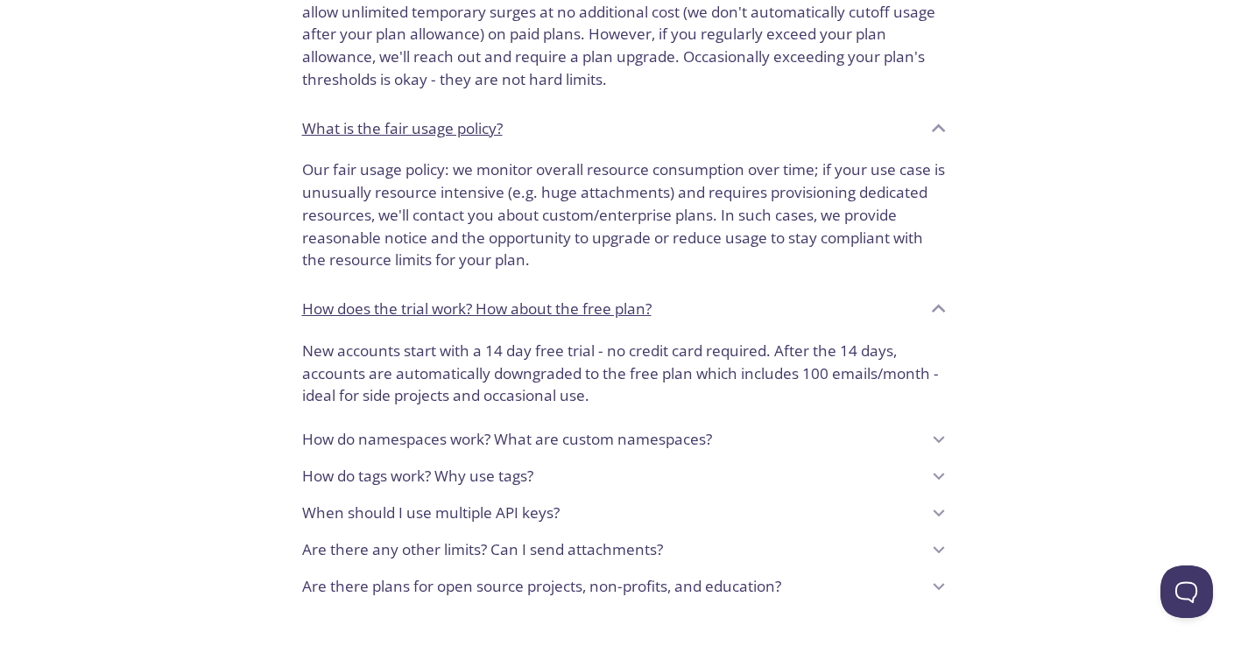
scroll to position [1305, 0]
